Goal: Information Seeking & Learning: Learn about a topic

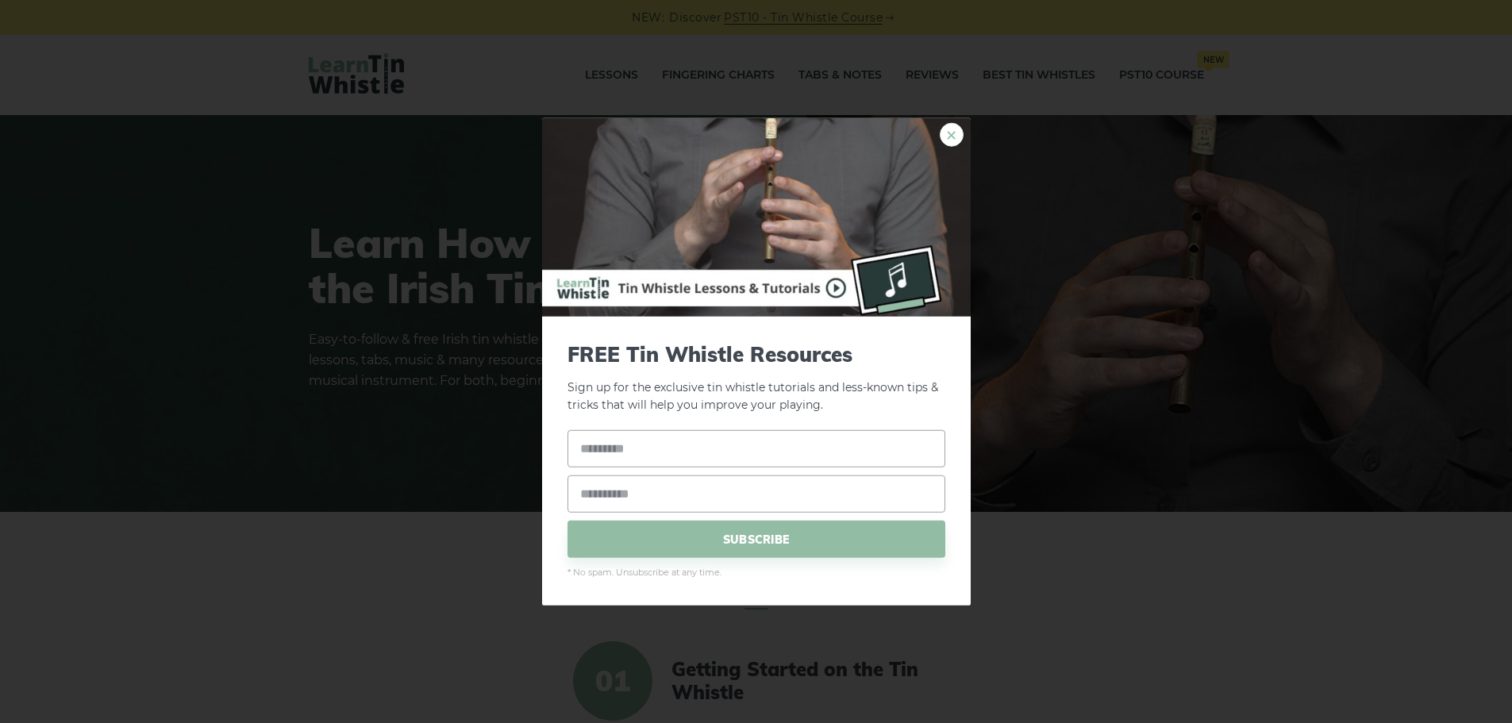
click at [956, 134] on link "×" at bounding box center [952, 134] width 24 height 24
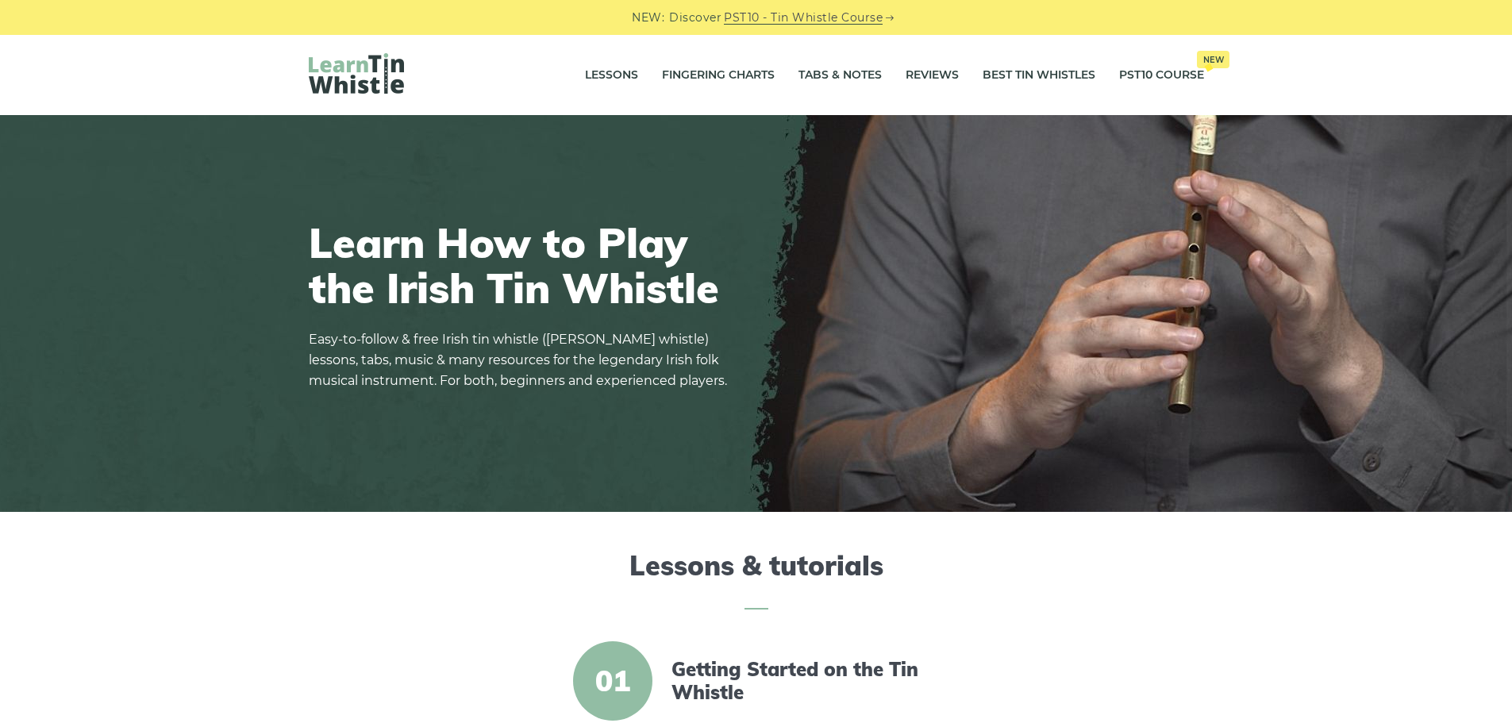
click at [558, 144] on img at bounding box center [756, 313] width 1512 height 397
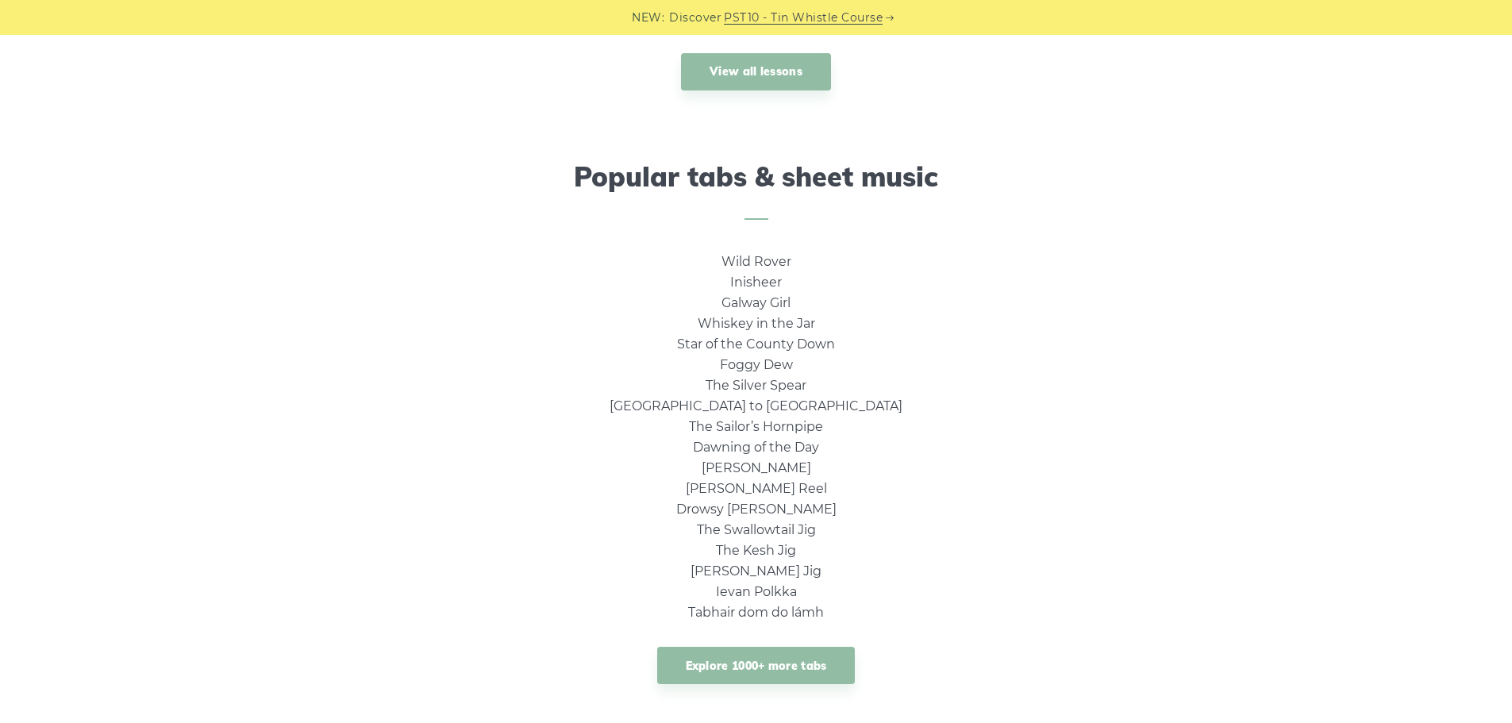
scroll to position [940, 0]
click at [758, 302] on link "Galway Girl" at bounding box center [755, 303] width 69 height 15
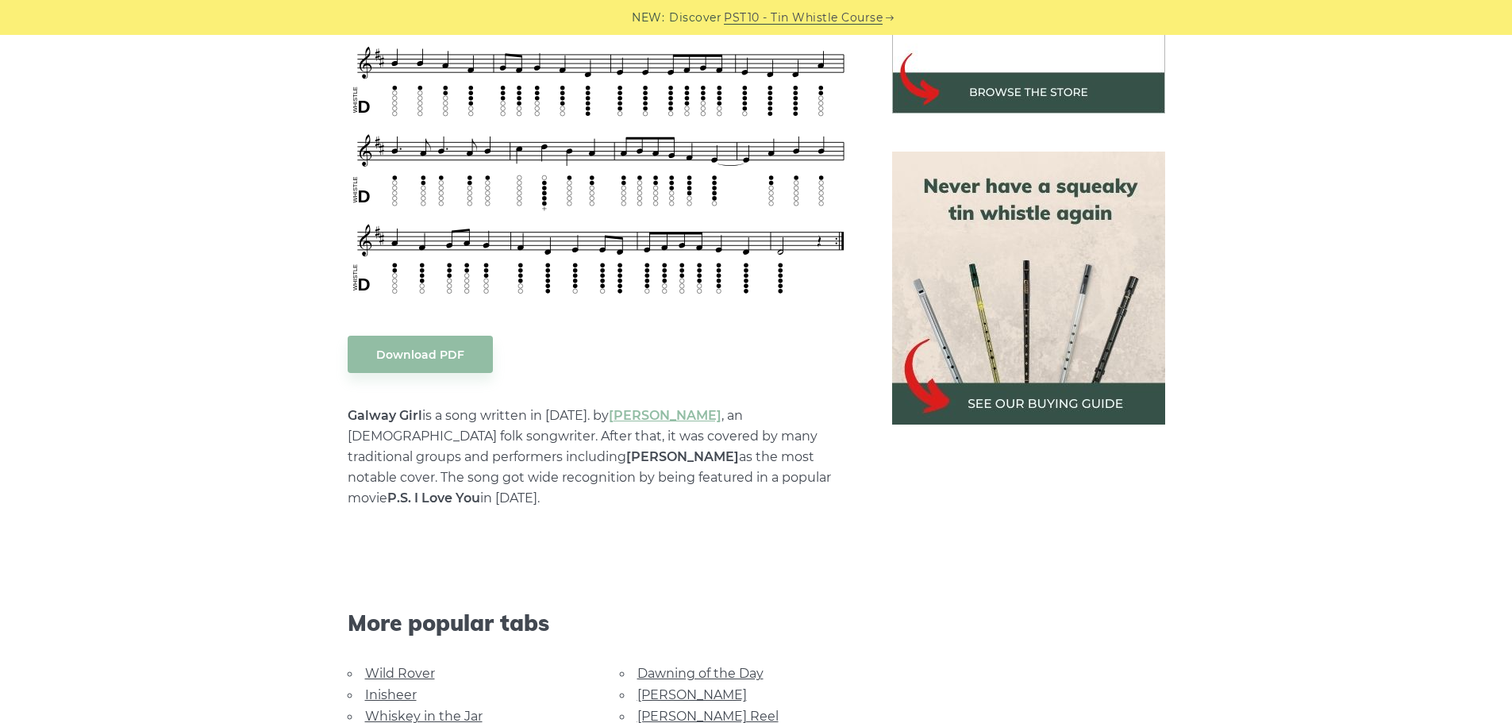
scroll to position [317, 0]
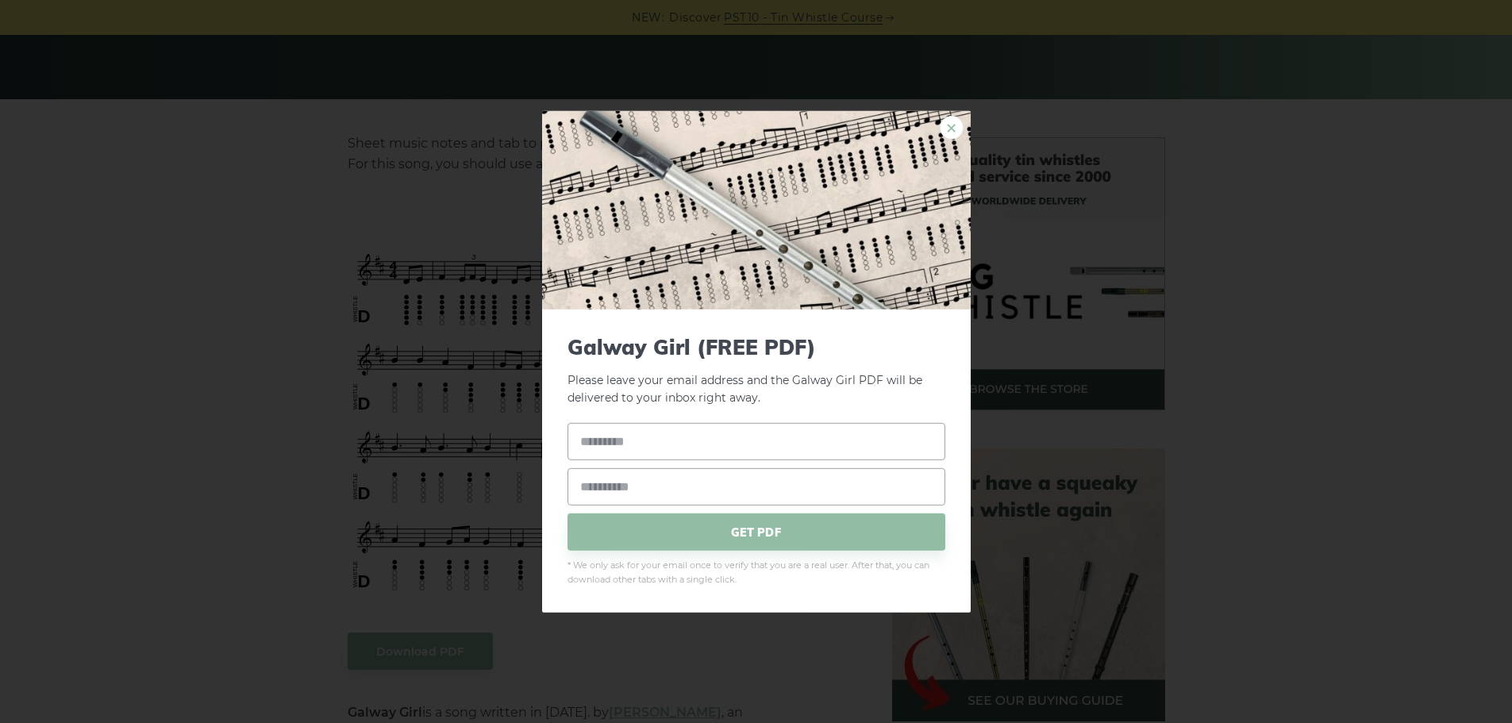
click at [949, 128] on link "×" at bounding box center [952, 127] width 24 height 24
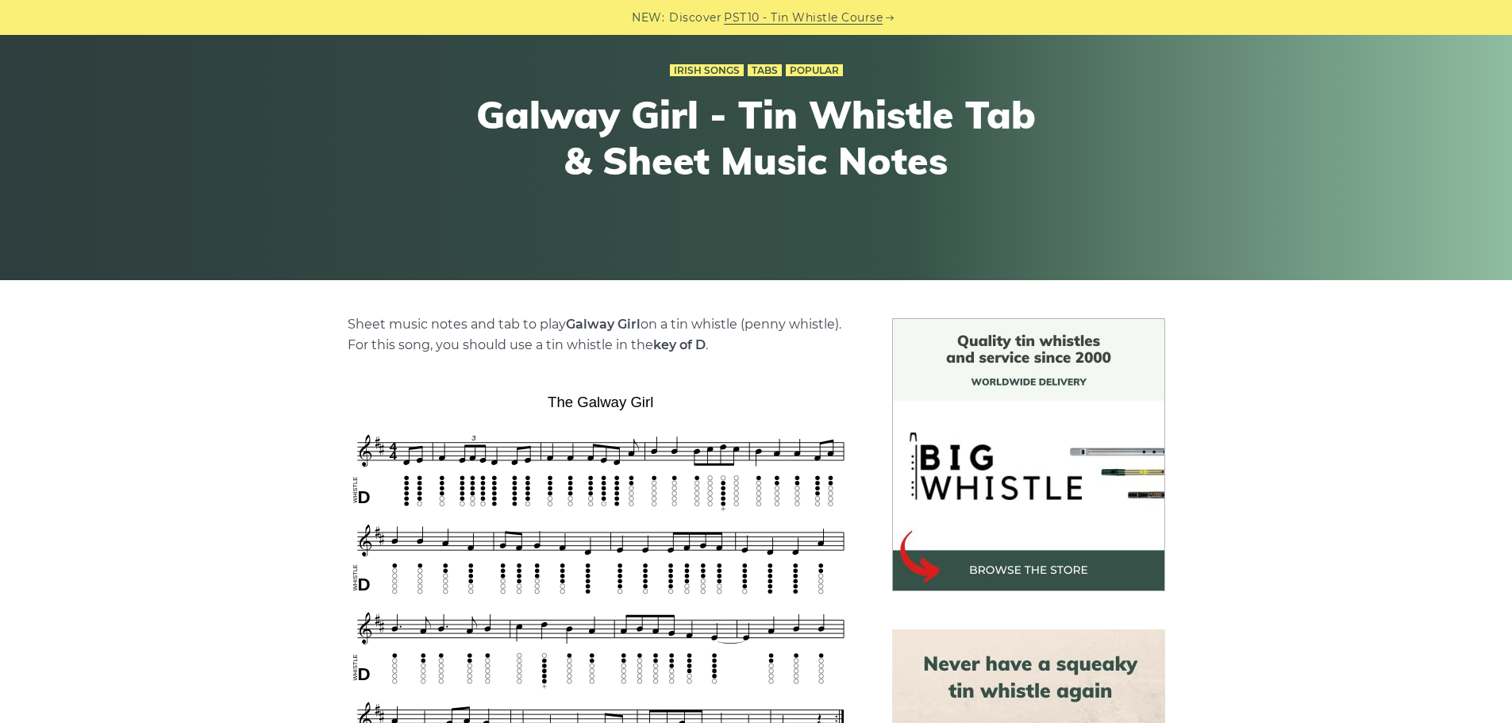
scroll to position [0, 0]
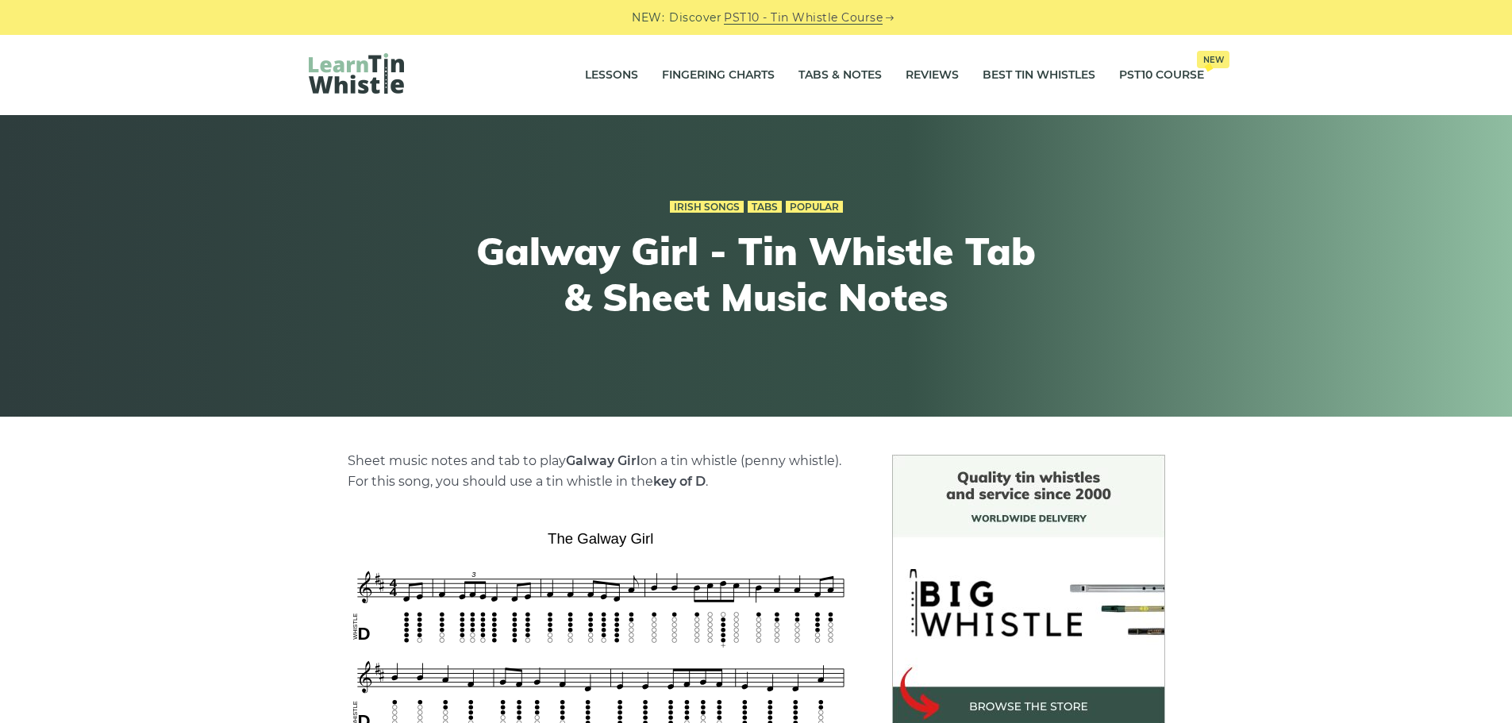
click at [359, 86] on img at bounding box center [356, 73] width 95 height 40
